Goal: Task Accomplishment & Management: Manage account settings

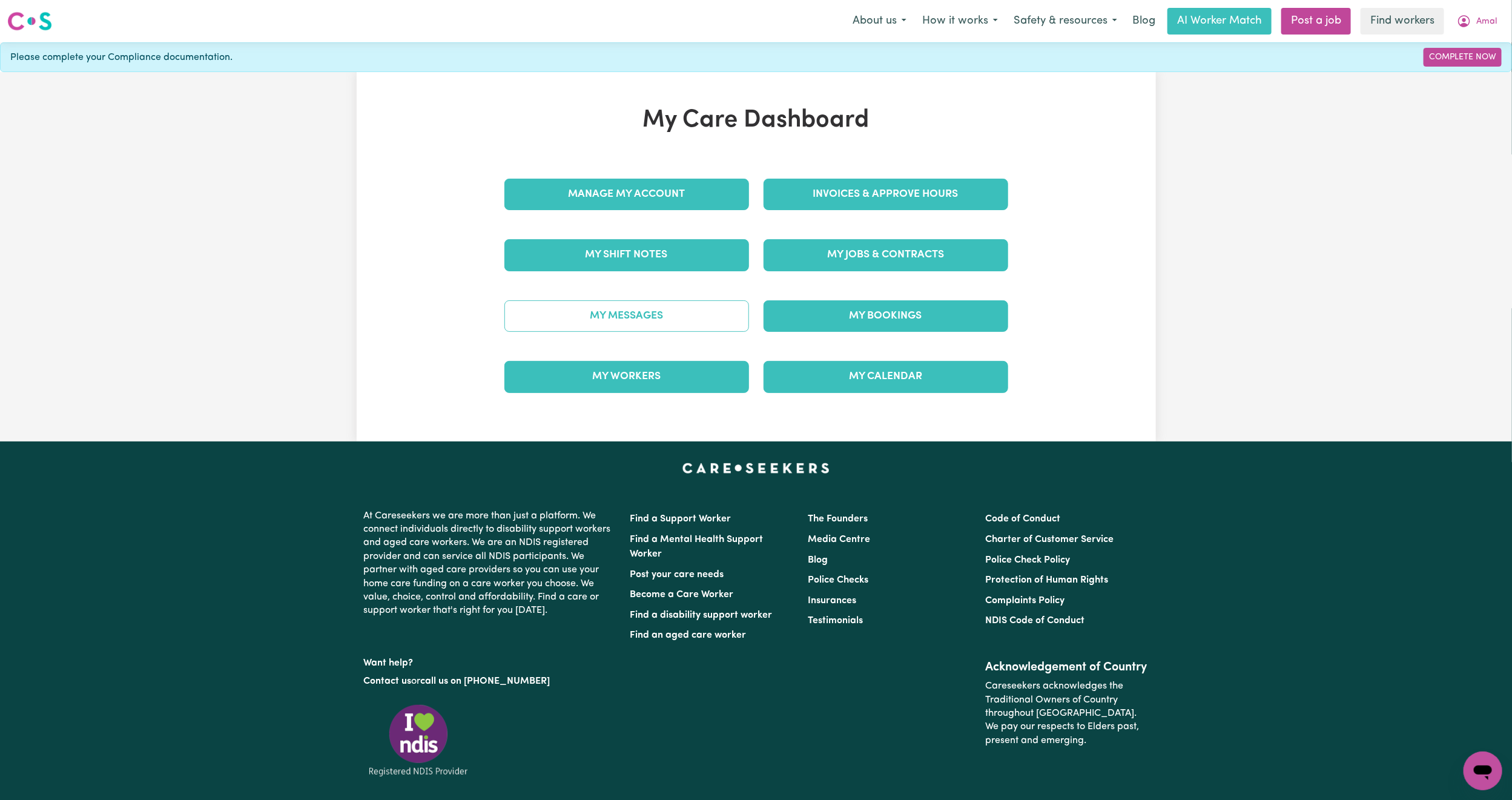
click at [687, 322] on link "My Messages" at bounding box center [626, 316] width 244 height 32
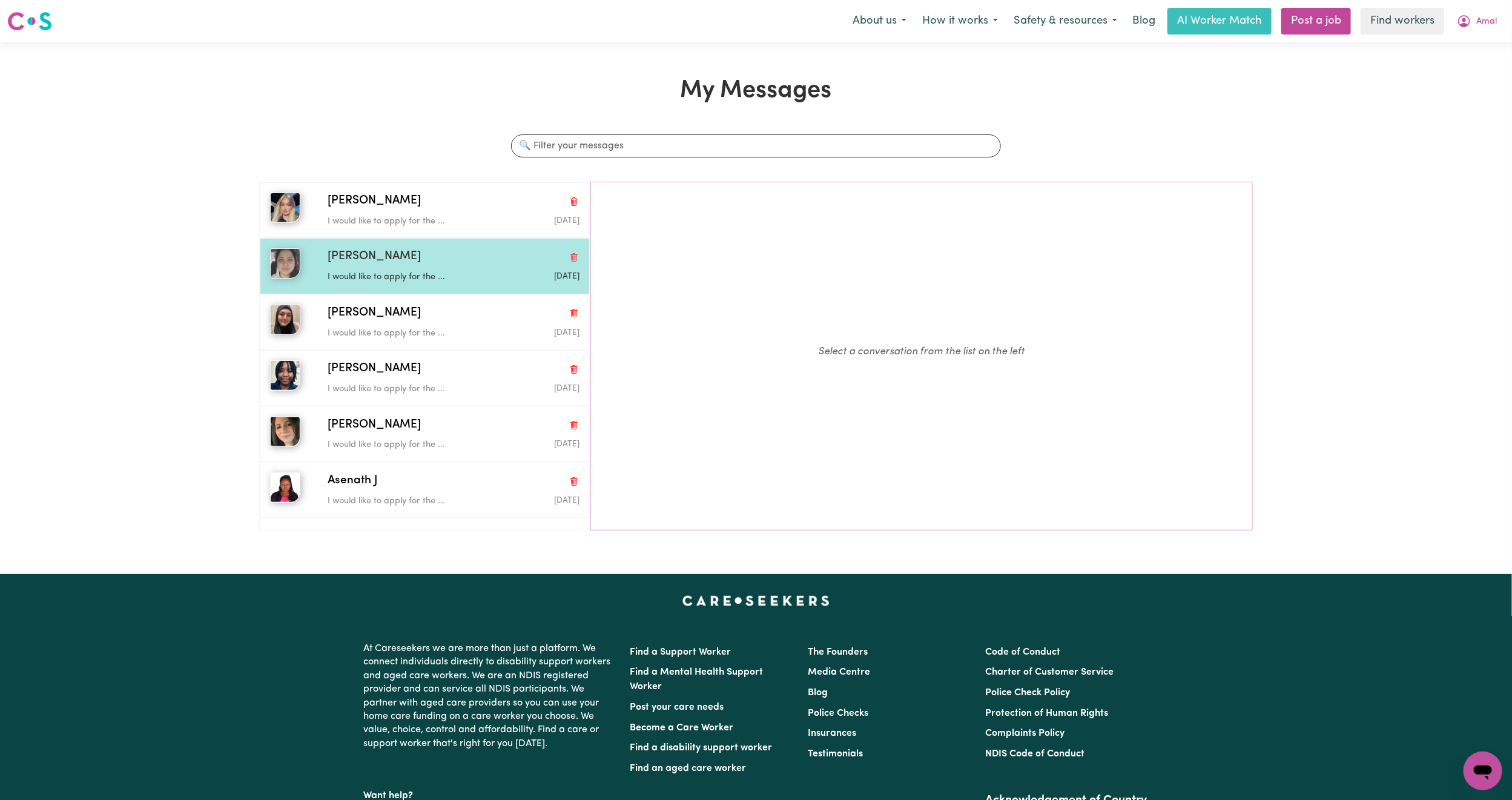
click at [382, 253] on span "[PERSON_NAME]" at bounding box center [374, 257] width 93 height 18
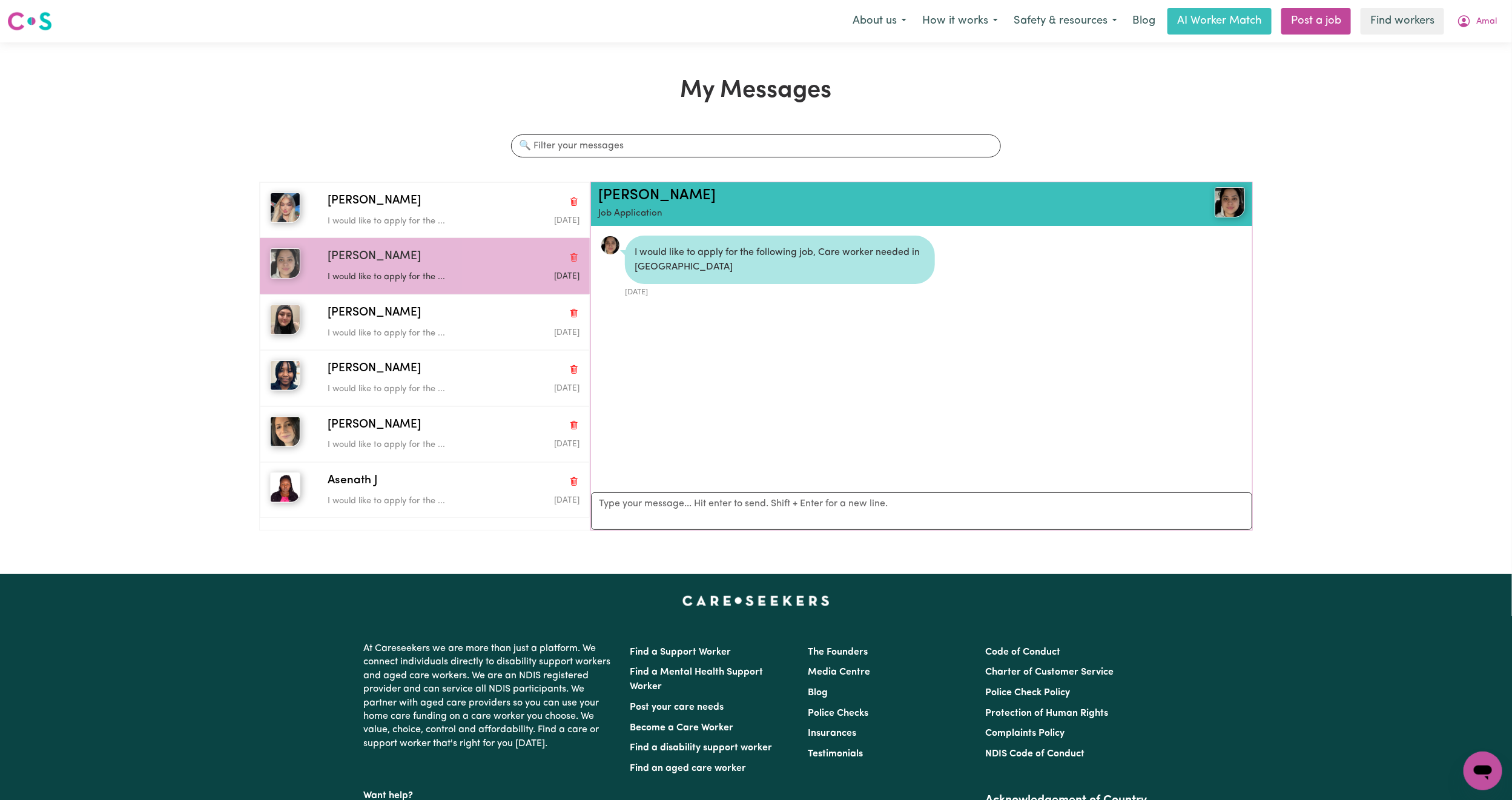
scroll to position [8, 0]
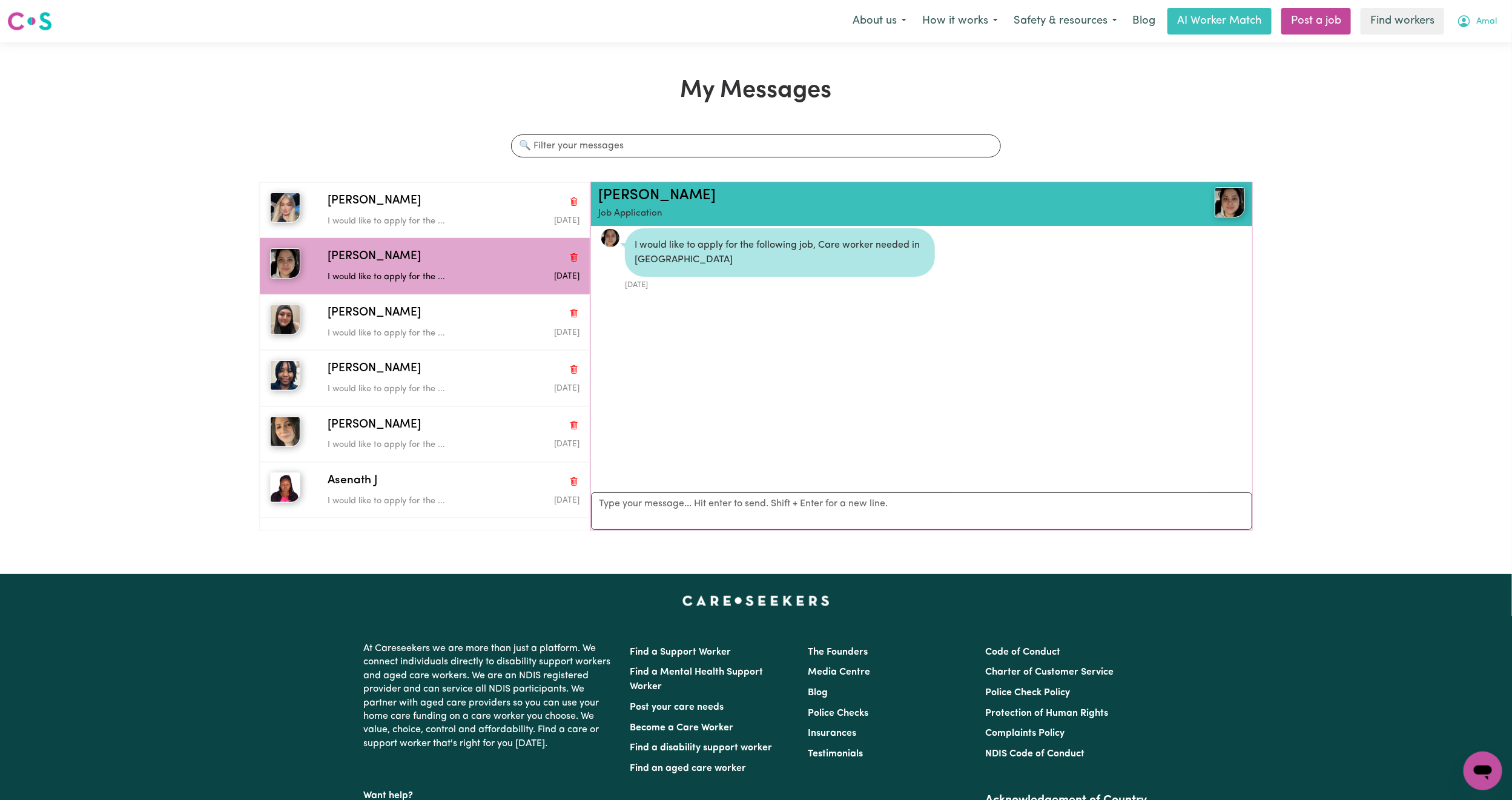
click at [1485, 16] on span "Amal" at bounding box center [1487, 22] width 21 height 13
click at [1445, 49] on link "My Dashboard" at bounding box center [1456, 48] width 96 height 23
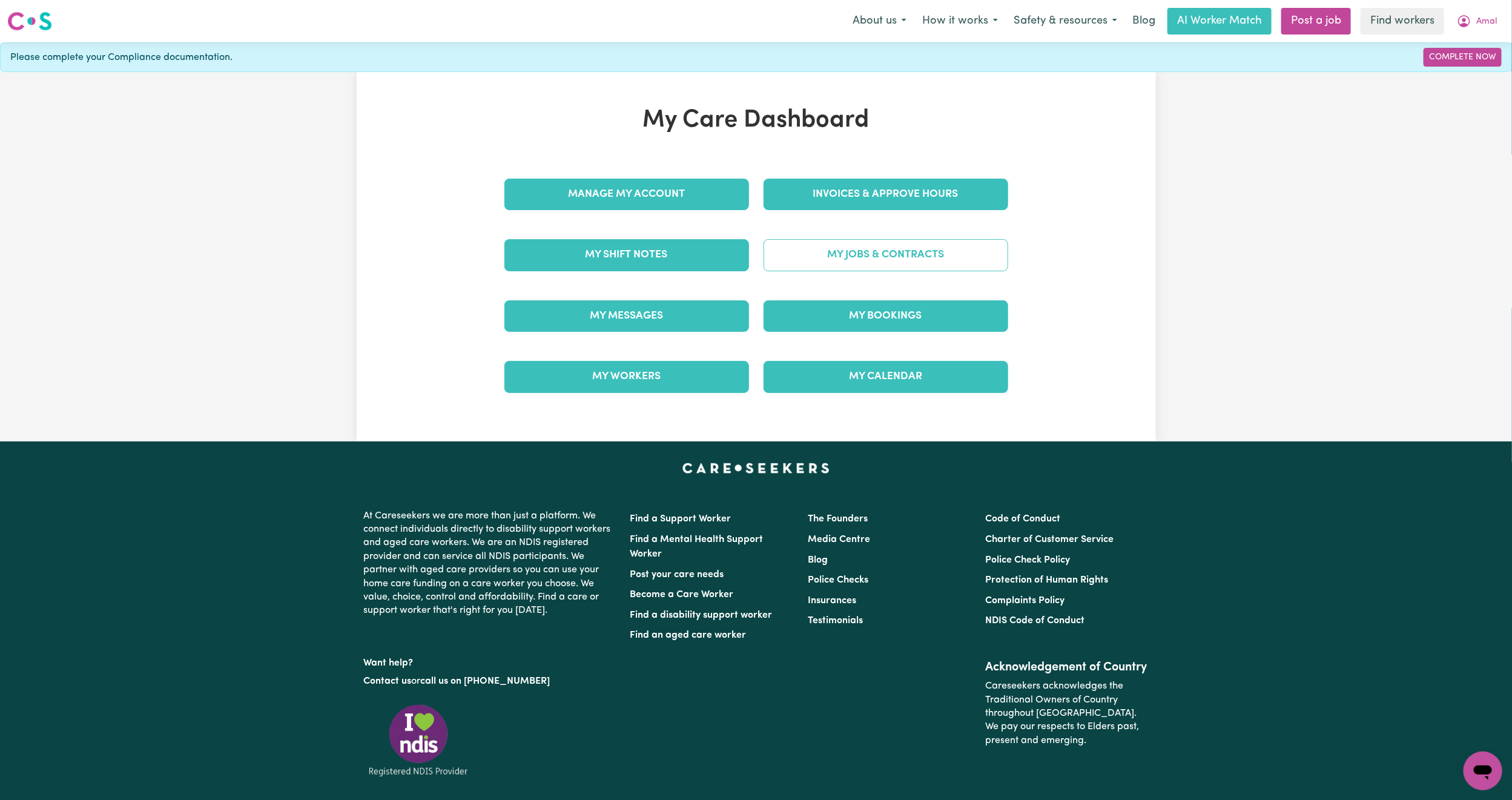
click at [857, 247] on link "My Jobs & Contracts" at bounding box center [886, 255] width 244 height 32
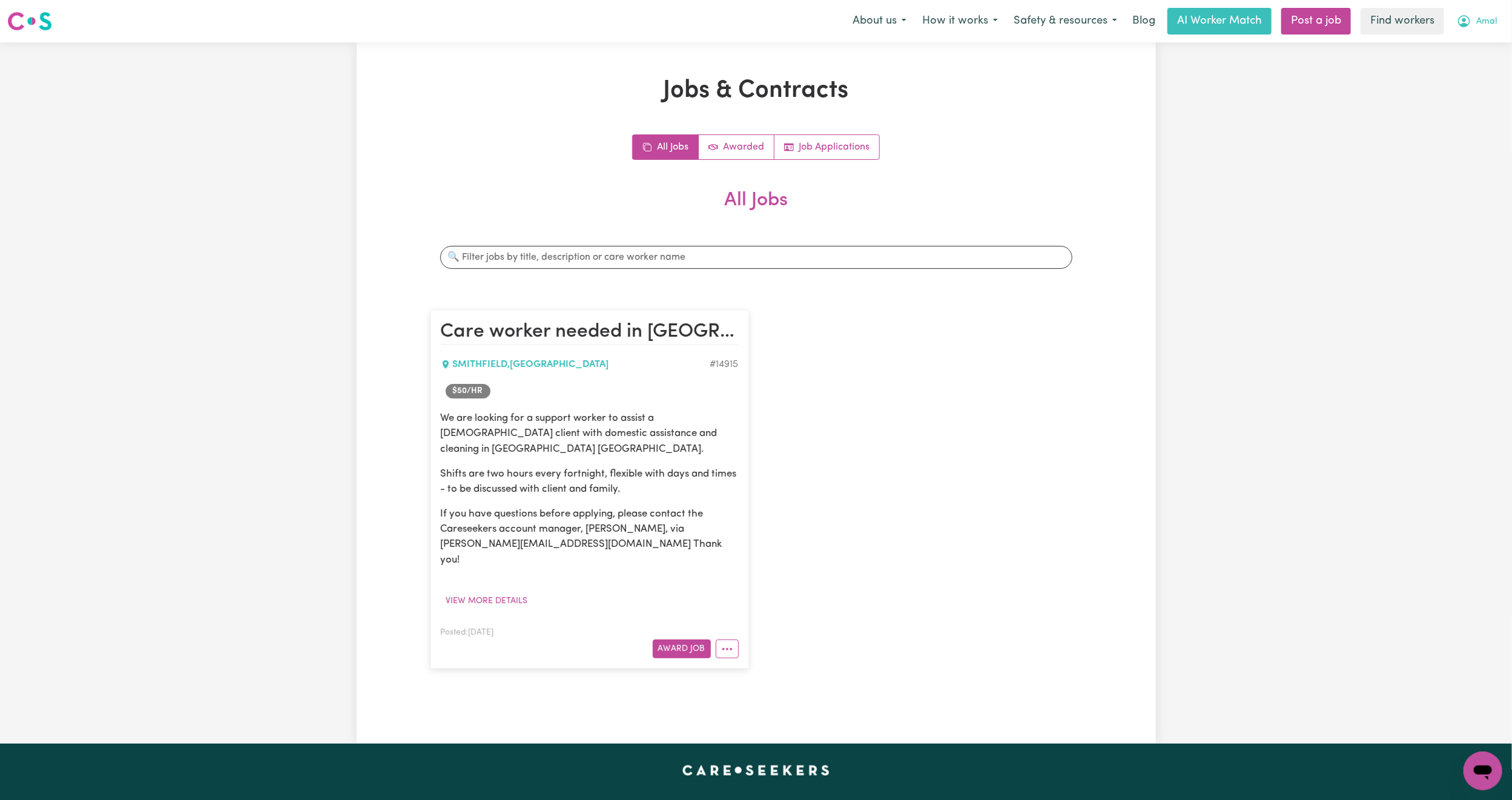
click at [1461, 10] on button "Amal" at bounding box center [1477, 21] width 55 height 26
click at [1449, 73] on link "Logout" at bounding box center [1456, 69] width 96 height 23
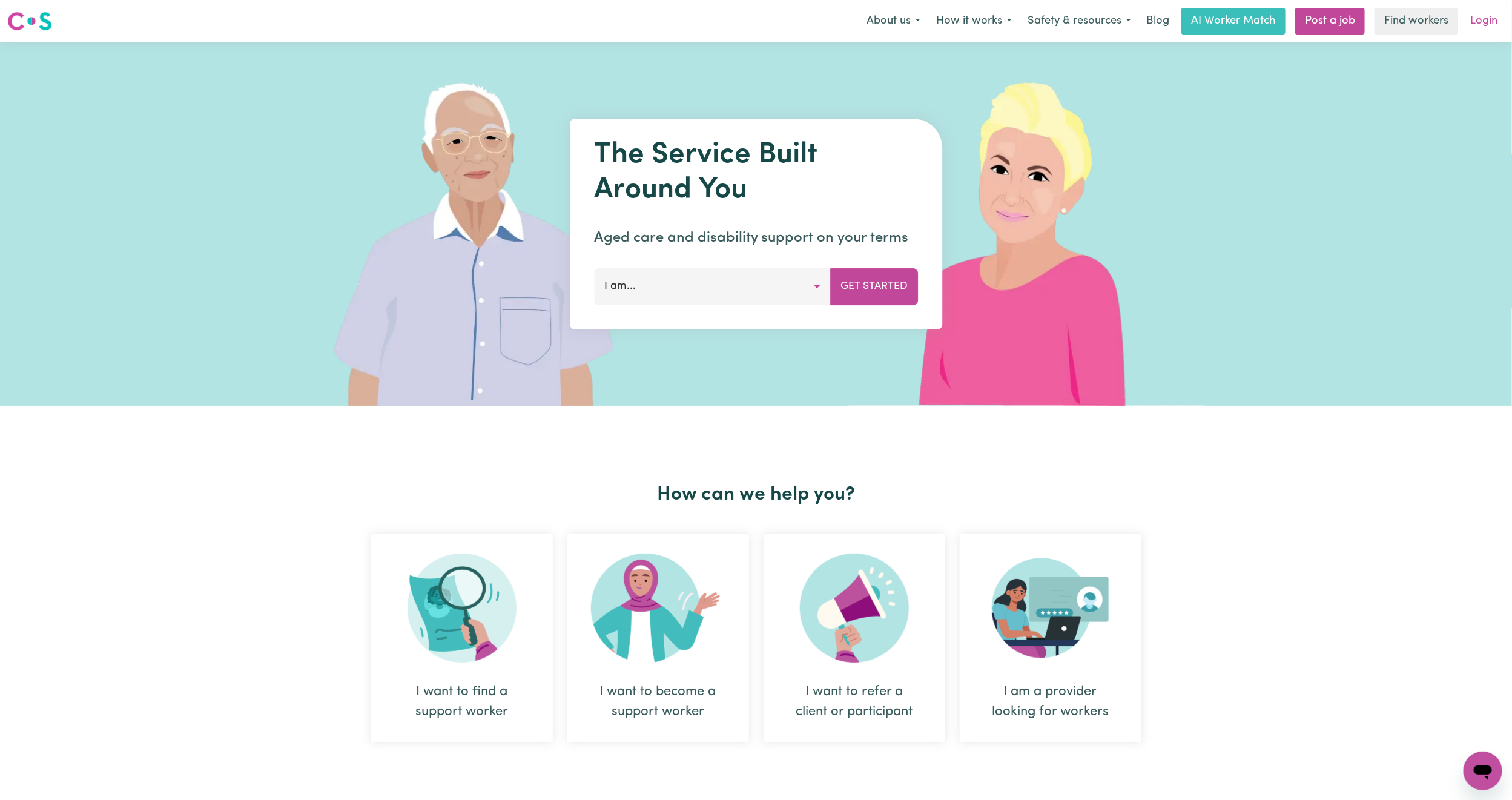
click at [1482, 12] on link "Login" at bounding box center [1484, 21] width 42 height 27
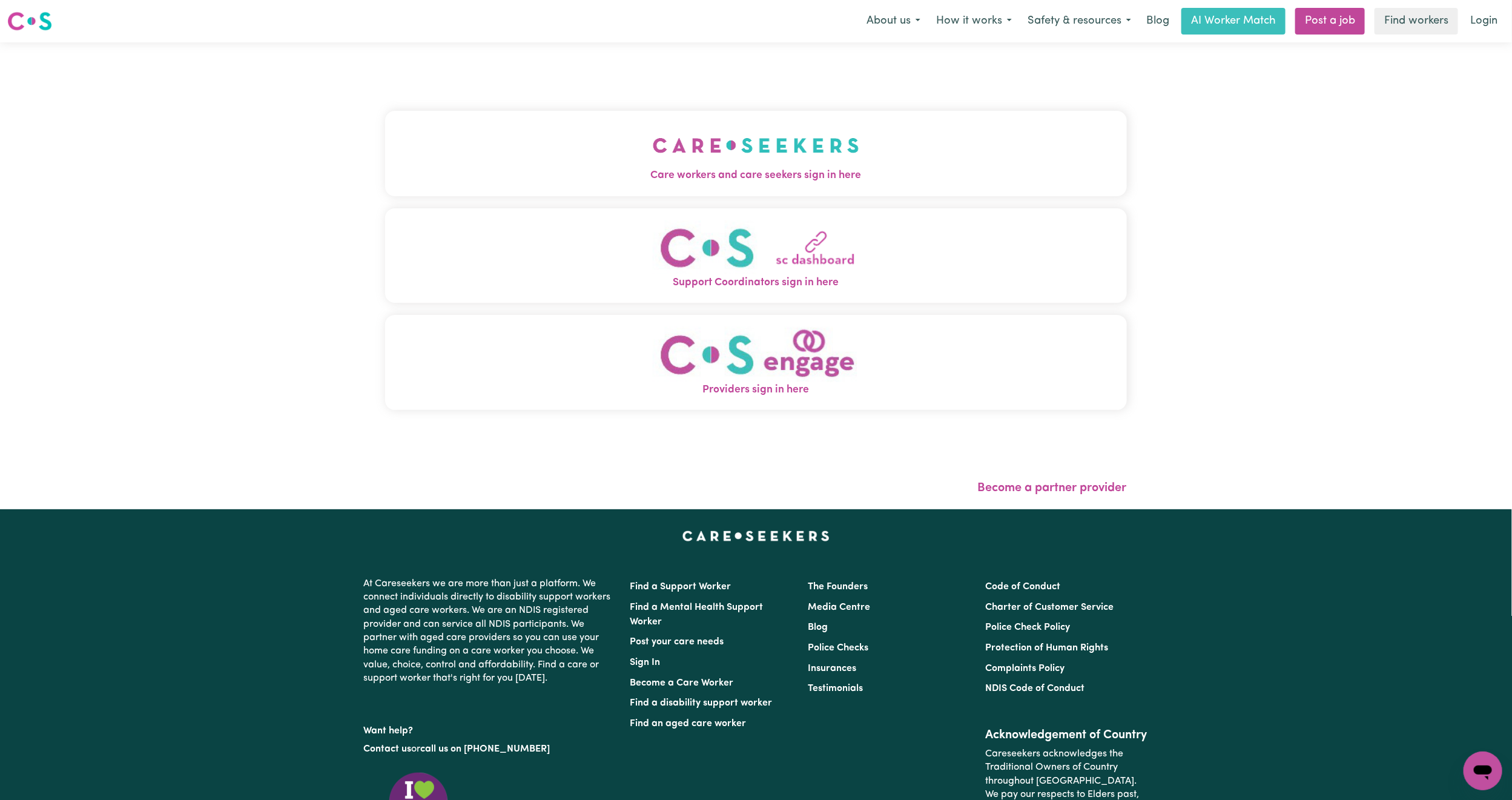
click at [515, 138] on button "Care workers and care seekers sign in here" at bounding box center [756, 153] width 742 height 85
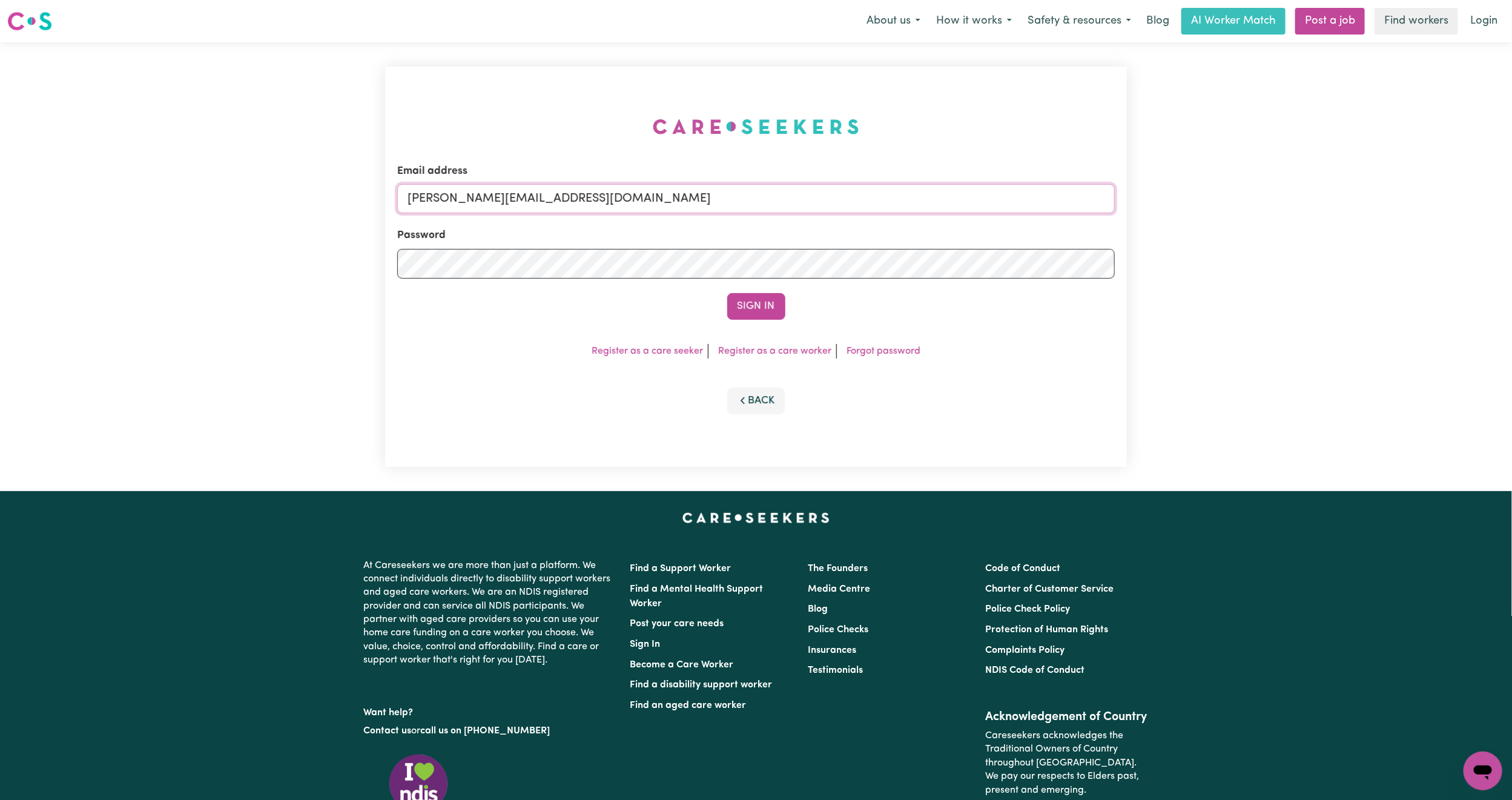
drag, startPoint x: 492, startPoint y: 197, endPoint x: 509, endPoint y: 213, distance: 23.3
click at [492, 197] on input "[PERSON_NAME][EMAIL_ADDRESS][DOMAIN_NAME]" at bounding box center [756, 199] width 718 height 29
drag, startPoint x: 467, startPoint y: 194, endPoint x: 802, endPoint y: 240, distance: 338.1
click at [802, 240] on form "Email address [EMAIL_ADDRESS][PERSON_NAME][DOMAIN_NAME] Password Sign In" at bounding box center [756, 241] width 718 height 156
type input "superuser~[EMAIL_ADDRESS][DOMAIN_NAME]"
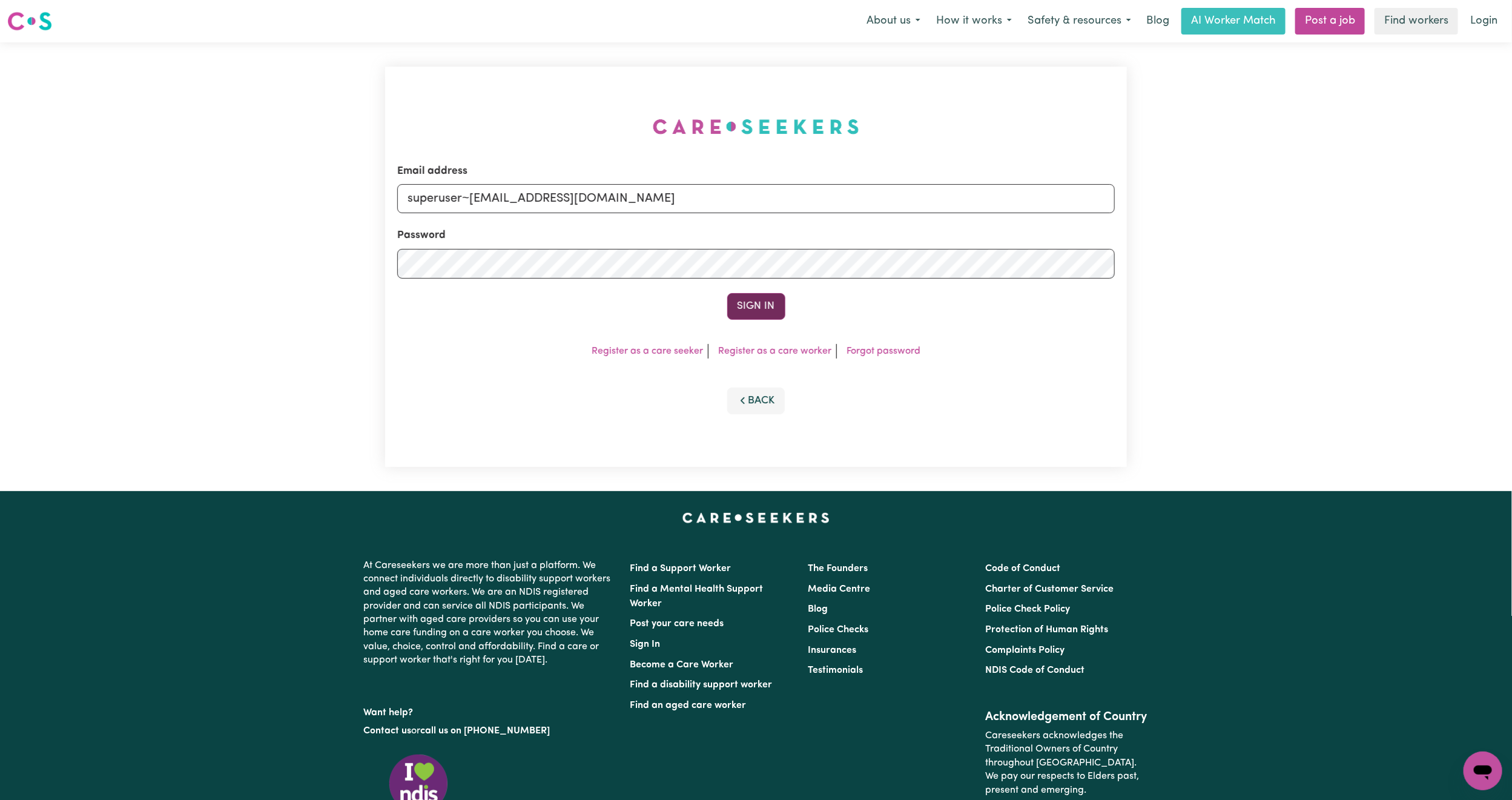
click at [761, 310] on button "Sign In" at bounding box center [756, 306] width 58 height 27
